Goal: Information Seeking & Learning: Understand process/instructions

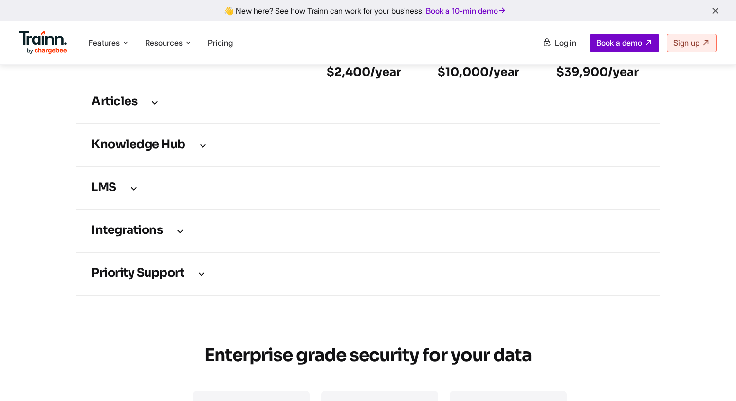
click at [19, 263] on div "Accelerate Onboarding, Scale Training, and Cut Support Load All Powered by One …" at bounding box center [368, 64] width 736 height 2806
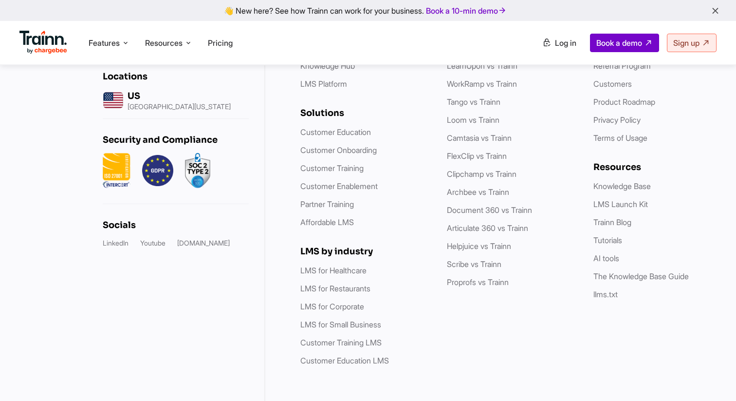
scroll to position [3114, 0]
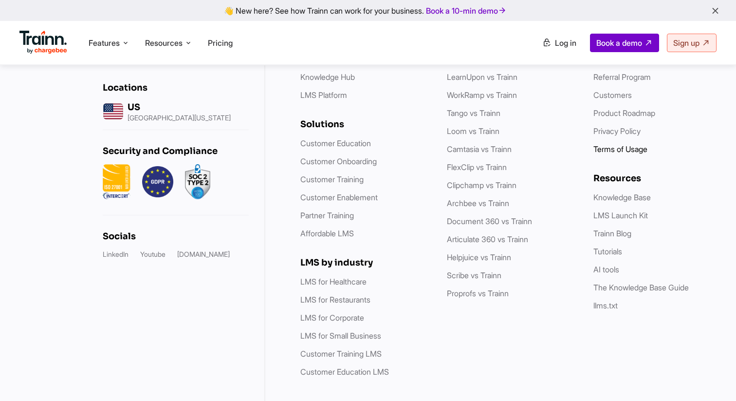
click at [617, 154] on link "Terms of Usage" at bounding box center [621, 149] width 54 height 10
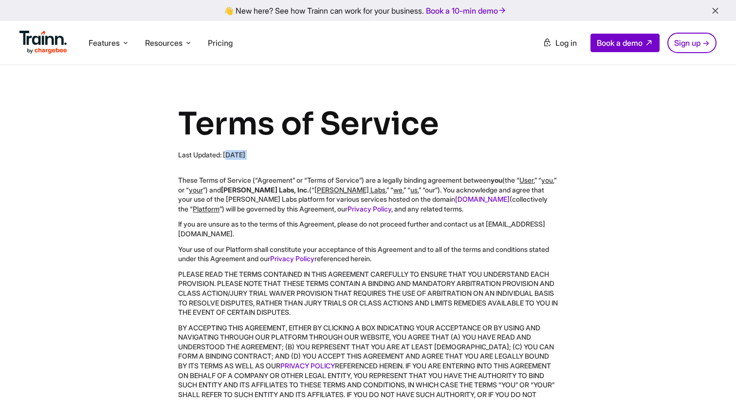
drag, startPoint x: 176, startPoint y: 156, endPoint x: 333, endPoint y: 161, distance: 156.4
click at [334, 160] on div "Terms of Service Last Updated: [DATE] These Terms of Service (“Agreement” or “T…" at bounding box center [368, 264] width 505 height 320
click at [332, 161] on div "Terms of Service Last Updated: [DATE] These Terms of Service (“Agreement” or “T…" at bounding box center [368, 264] width 380 height 320
drag, startPoint x: 177, startPoint y: 127, endPoint x: 461, endPoint y: 137, distance: 284.6
click at [461, 137] on div "Terms of Service Last Updated: [DATE] These Terms of Service (“Agreement” or “T…" at bounding box center [368, 264] width 505 height 320
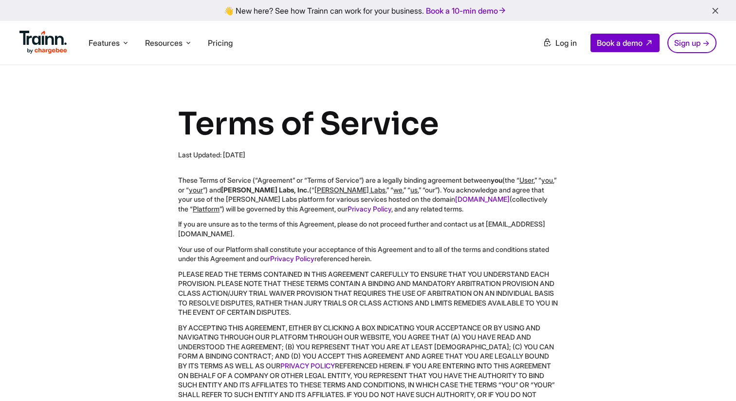
click at [461, 137] on h1 "Terms of Service" at bounding box center [368, 124] width 380 height 40
click at [238, 129] on h1 "Terms of Service" at bounding box center [368, 124] width 380 height 40
click at [260, 156] on div "Last Updated: [DATE]" at bounding box center [368, 155] width 380 height 10
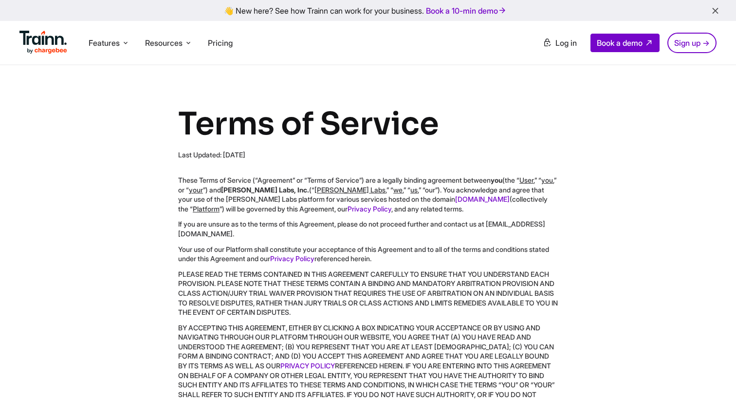
drag, startPoint x: 260, startPoint y: 156, endPoint x: 134, endPoint y: 113, distance: 132.1
click at [134, 113] on div "Terms of Service Last Updated: [DATE] These Terms of Service (“Agreement” or “T…" at bounding box center [368, 264] width 505 height 320
click at [173, 127] on div "Terms of Service Last Updated: [DATE] These Terms of Service (“Agreement” or “T…" at bounding box center [368, 264] width 505 height 320
drag, startPoint x: 182, startPoint y: 124, endPoint x: 298, endPoint y: 162, distance: 122.0
click at [298, 162] on div "Terms of Service Last Updated: [DATE] These Terms of Service (“Agreement” or “T…" at bounding box center [368, 264] width 380 height 320
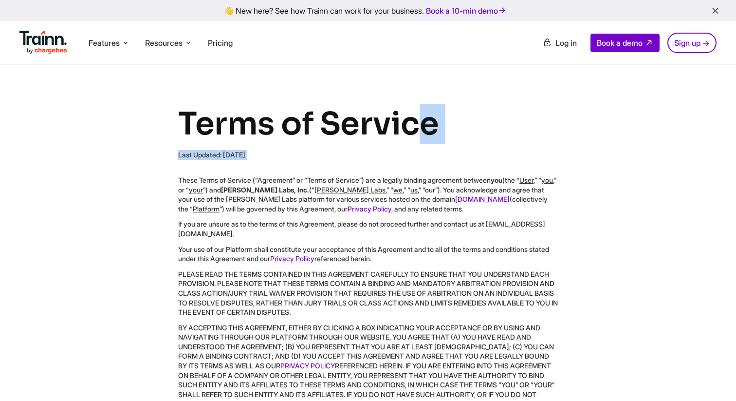
click at [298, 162] on div "Terms of Service Last Updated: [DATE] These Terms of Service (“Agreement” or “T…" at bounding box center [368, 264] width 380 height 320
drag, startPoint x: 183, startPoint y: 122, endPoint x: 353, endPoint y: 155, distance: 173.7
click at [353, 155] on div "Terms of Service Last Updated: [DATE] These Terms of Service (“Agreement” or “T…" at bounding box center [368, 264] width 380 height 320
click at [353, 155] on div "Last Updated: [DATE]" at bounding box center [368, 155] width 380 height 10
drag, startPoint x: 225, startPoint y: 153, endPoint x: 271, endPoint y: 154, distance: 46.3
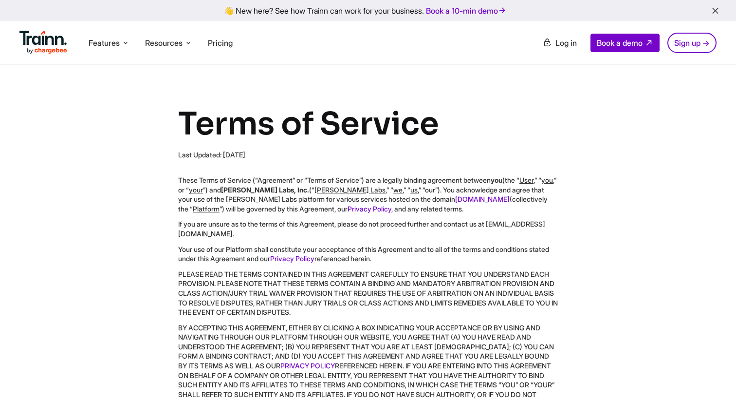
click at [271, 154] on div "Last Updated: [DATE]" at bounding box center [368, 155] width 380 height 10
drag, startPoint x: 271, startPoint y: 154, endPoint x: 167, endPoint y: 146, distance: 105.1
click at [167, 146] on div "Terms of Service Last Updated: [DATE] These Terms of Service (“Agreement” or “T…" at bounding box center [368, 264] width 505 height 320
drag, startPoint x: 180, startPoint y: 114, endPoint x: 319, endPoint y: 161, distance: 147.1
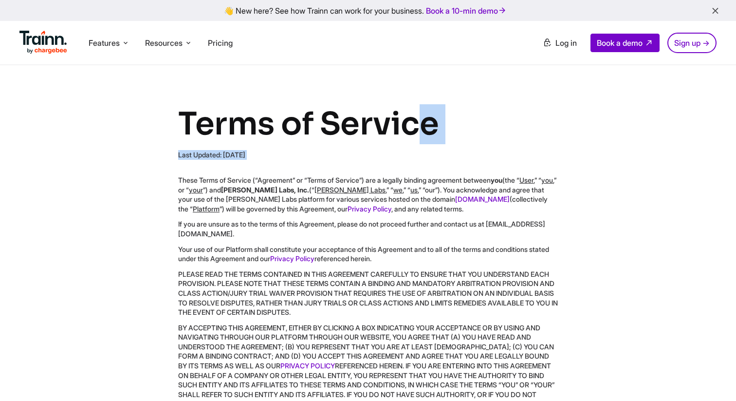
click at [319, 161] on div "Terms of Service Last Updated: [DATE] These Terms of Service (“Agreement” or “T…" at bounding box center [368, 264] width 380 height 320
click at [718, 13] on icon "button" at bounding box center [716, 11] width 10 height 11
